Goal: Find specific fact: Find specific fact

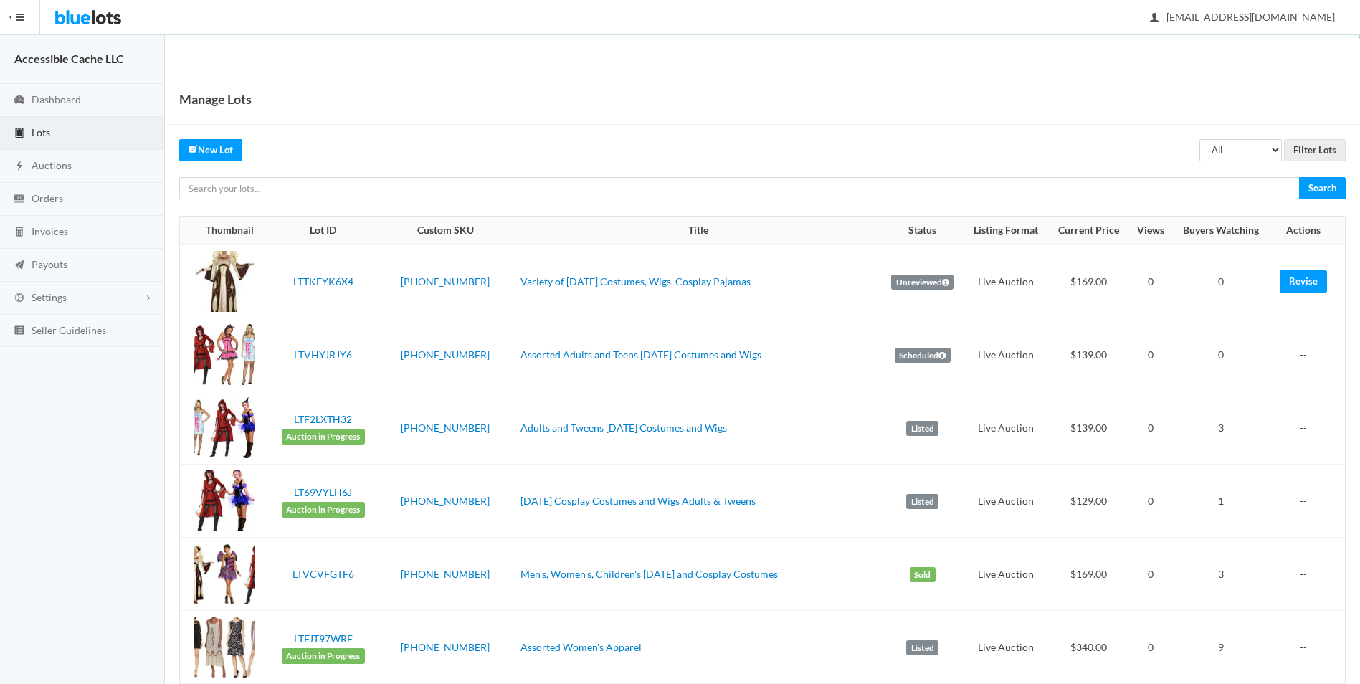
drag, startPoint x: 493, startPoint y: 282, endPoint x: 741, endPoint y: 302, distance: 248.9
click at [741, 302] on tr "LTTKFYK6X4 [PHONE_NUMBER] Variety of [DATE] Costumes, Wigs, Cosplay Pajamas Unr…" at bounding box center [762, 282] width 1165 height 74
drag, startPoint x: 741, startPoint y: 302, endPoint x: 715, endPoint y: 286, distance: 30.3
copy tr "Variety of [DATE] Costumes, Wigs, Cosplay Pajamas"
click at [384, 309] on td "[PHONE_NUMBER]" at bounding box center [445, 282] width 139 height 74
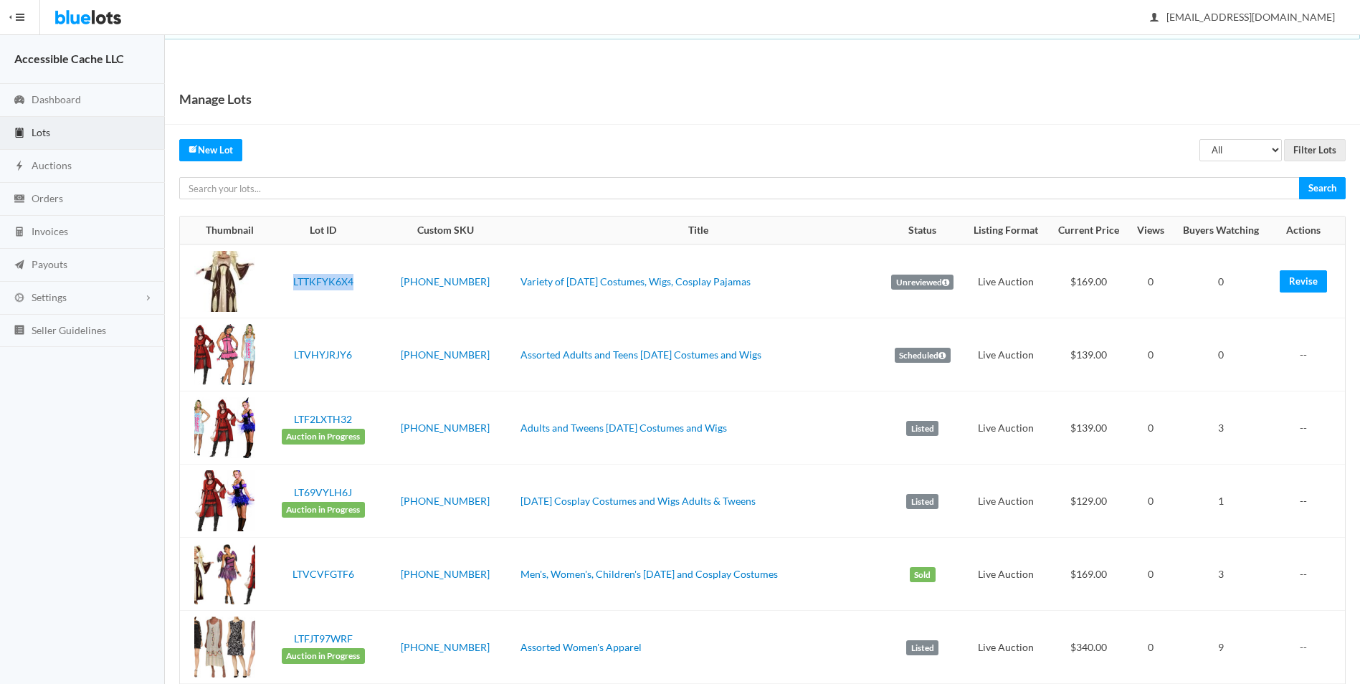
drag, startPoint x: 359, startPoint y: 284, endPoint x: 286, endPoint y: 273, distance: 73.2
click at [286, 273] on td "LTTKFYK6X4" at bounding box center [322, 282] width 105 height 74
drag, startPoint x: 286, startPoint y: 273, endPoint x: 310, endPoint y: 278, distance: 24.2
copy link "LTTKFYK6X4"
click at [417, 329] on td "[PHONE_NUMBER]" at bounding box center [445, 354] width 139 height 73
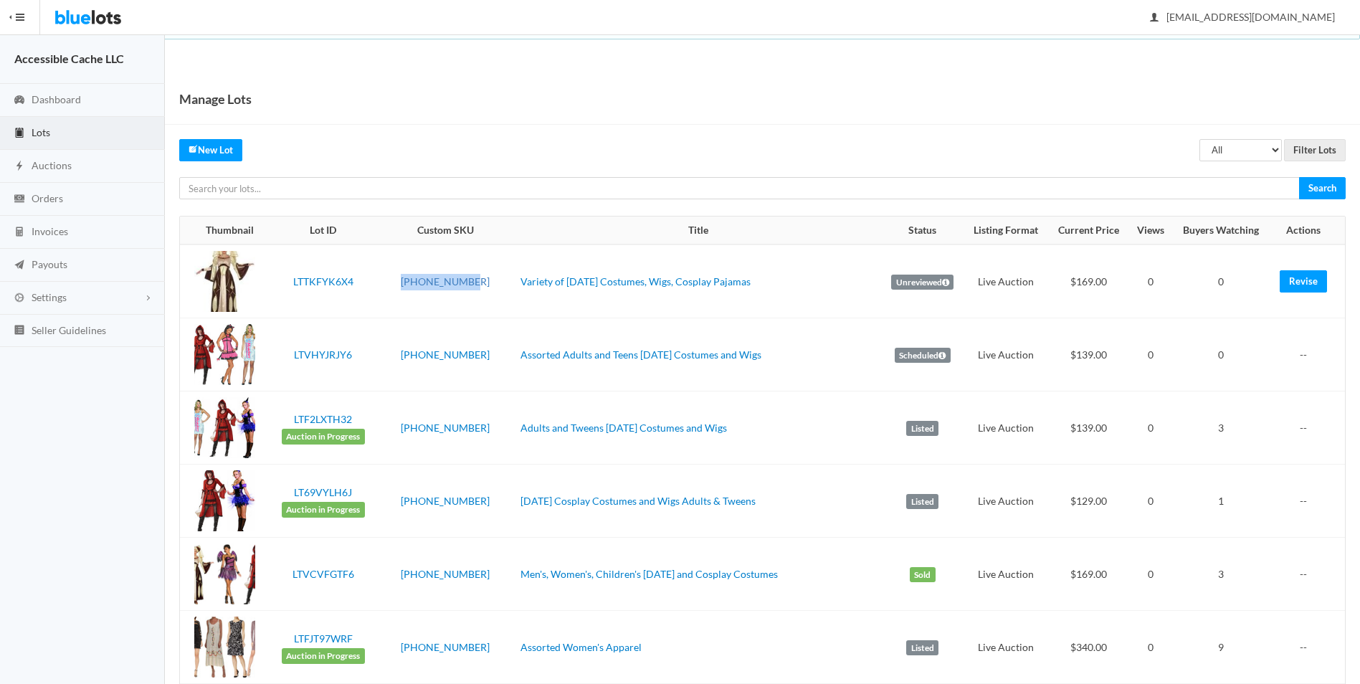
drag, startPoint x: 473, startPoint y: 273, endPoint x: 405, endPoint y: 275, distance: 68.2
click at [405, 275] on td "[PHONE_NUMBER]" at bounding box center [445, 282] width 139 height 74
drag, startPoint x: 405, startPoint y: 275, endPoint x: 419, endPoint y: 283, distance: 15.4
copy link "[PHONE_NUMBER]"
